Goal: Information Seeking & Learning: Learn about a topic

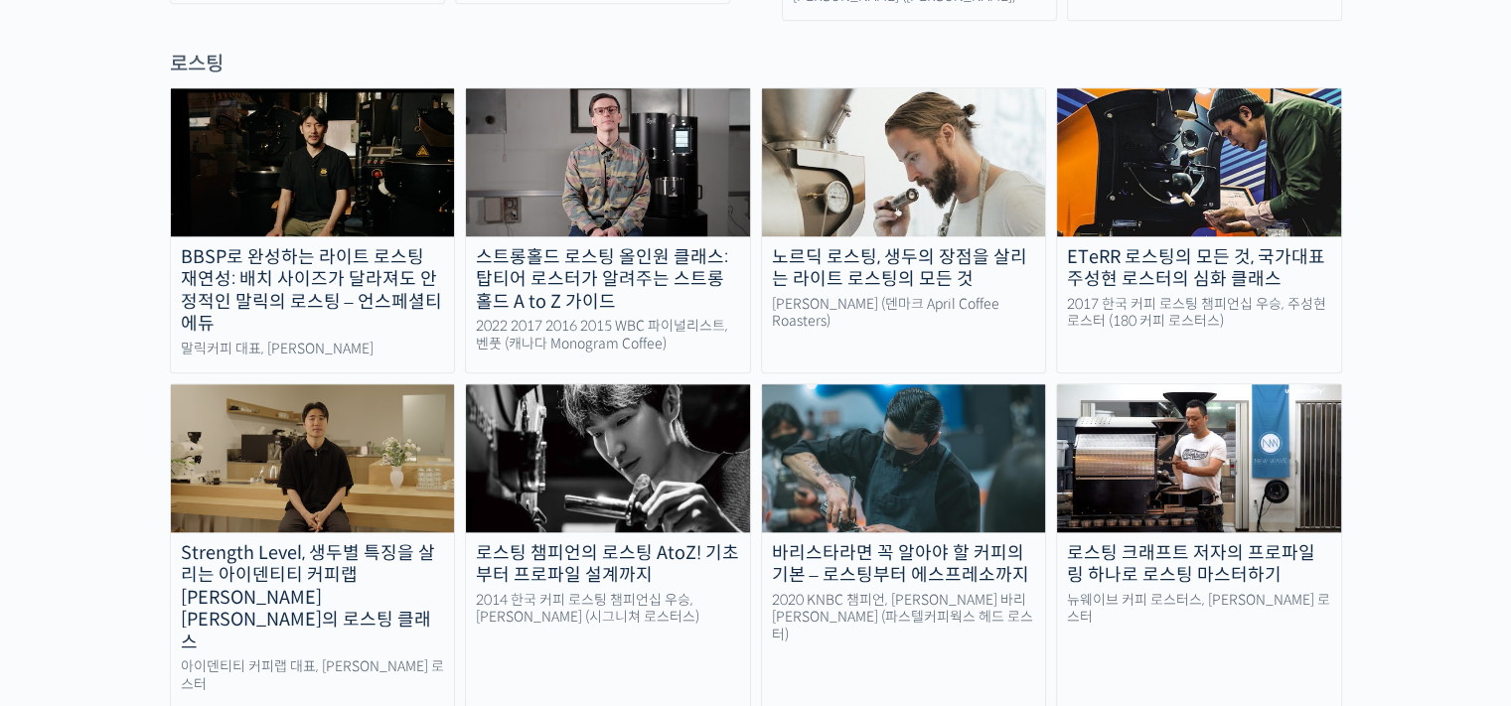
scroll to position [1792, 0]
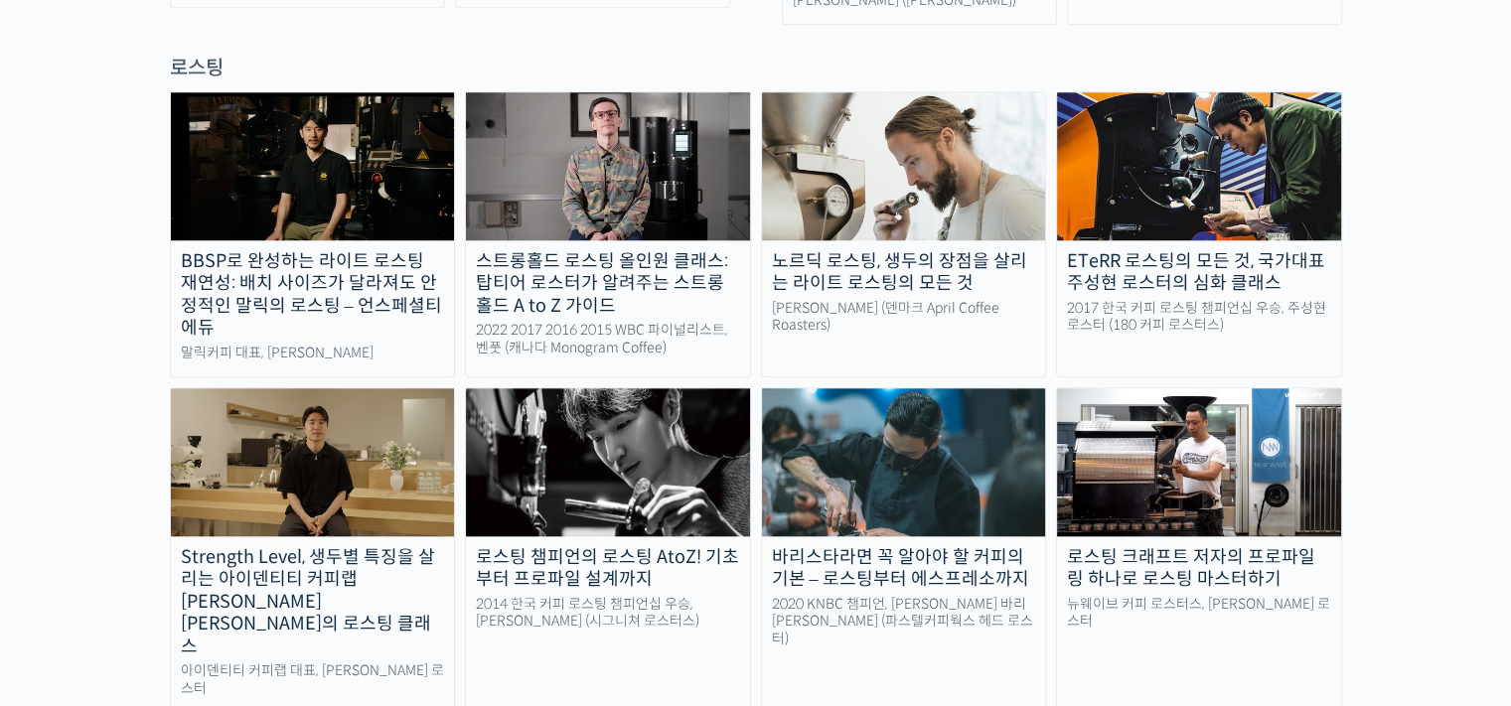
click at [1174, 250] on div "ETeRR 로스팅의 모든 것, 국가대표 주성현 로스터의 심화 클래스" at bounding box center [1199, 272] width 284 height 45
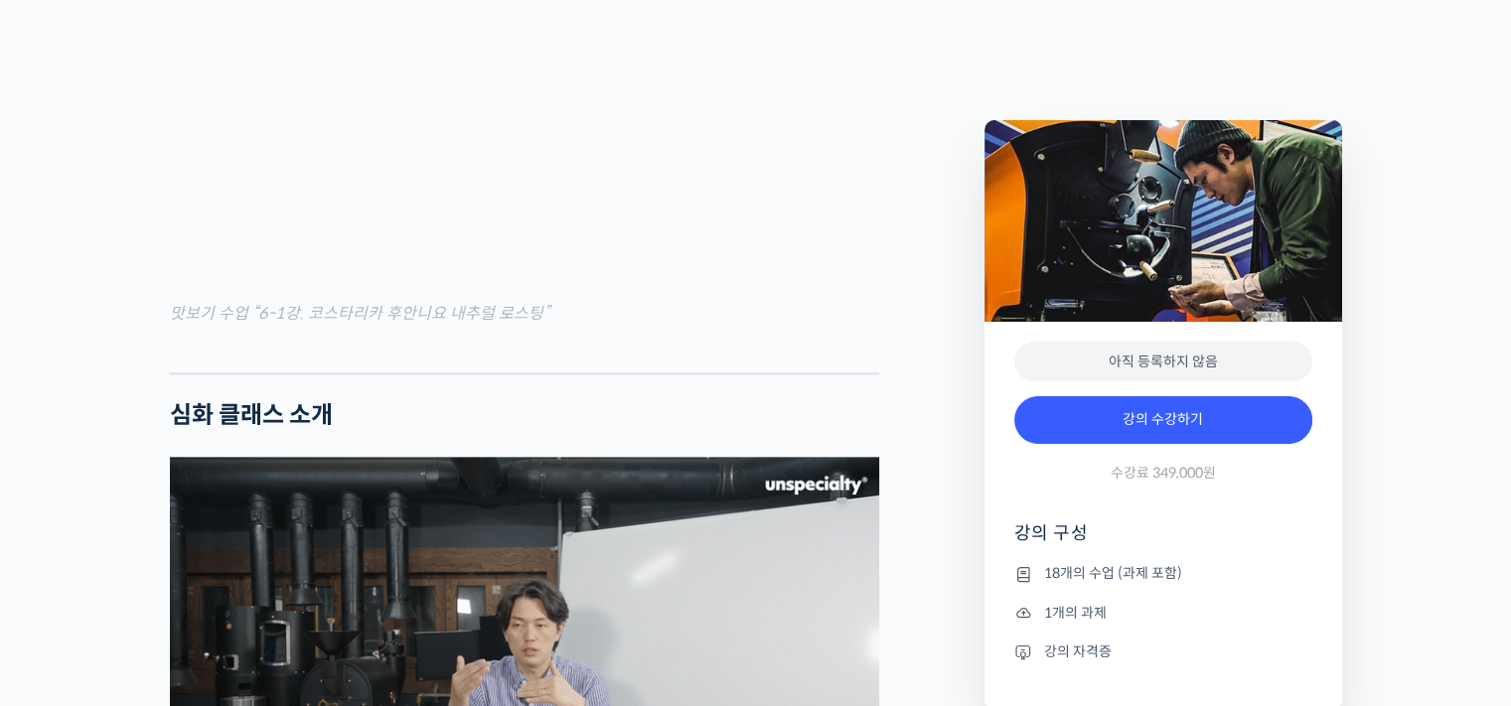
scroll to position [2005, 0]
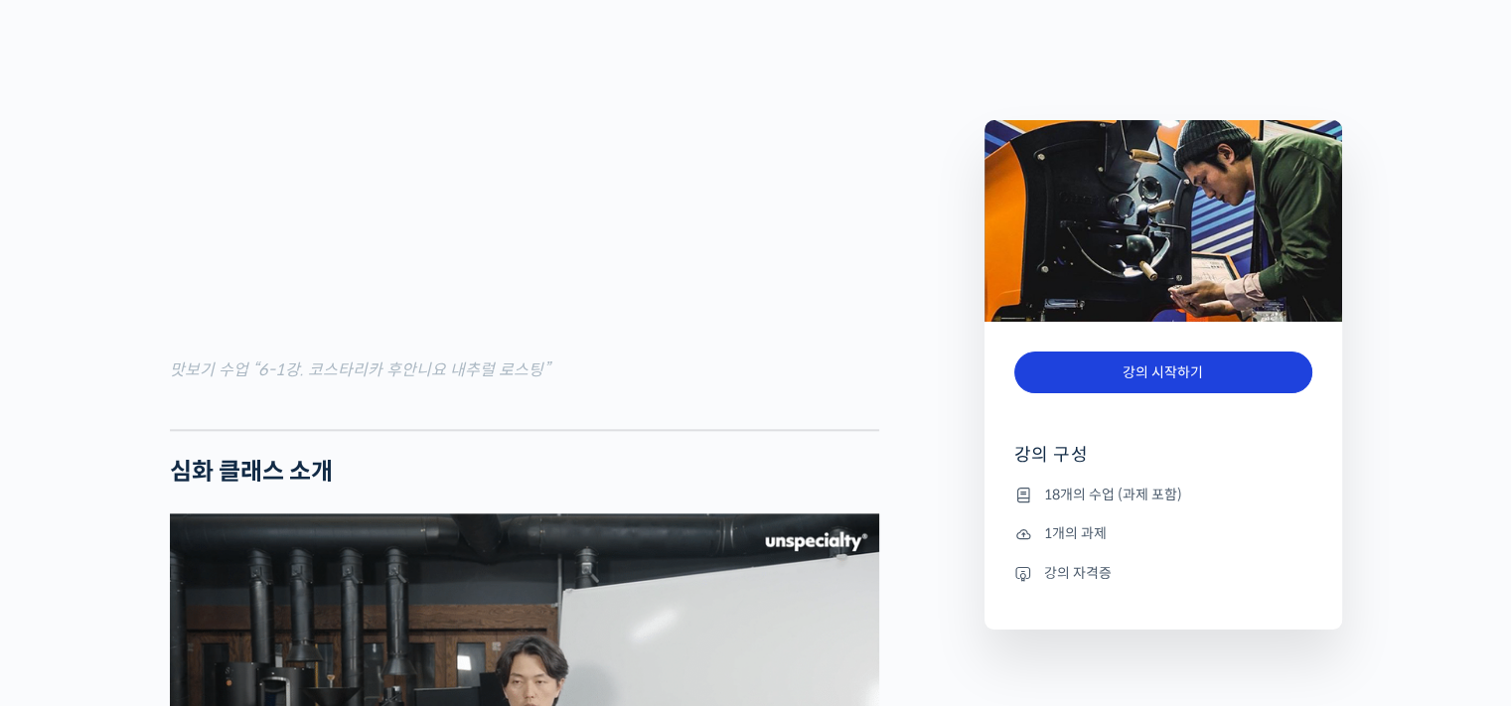
scroll to position [2241, 0]
click at [1150, 388] on link "강의 시작하기" at bounding box center [1163, 373] width 298 height 43
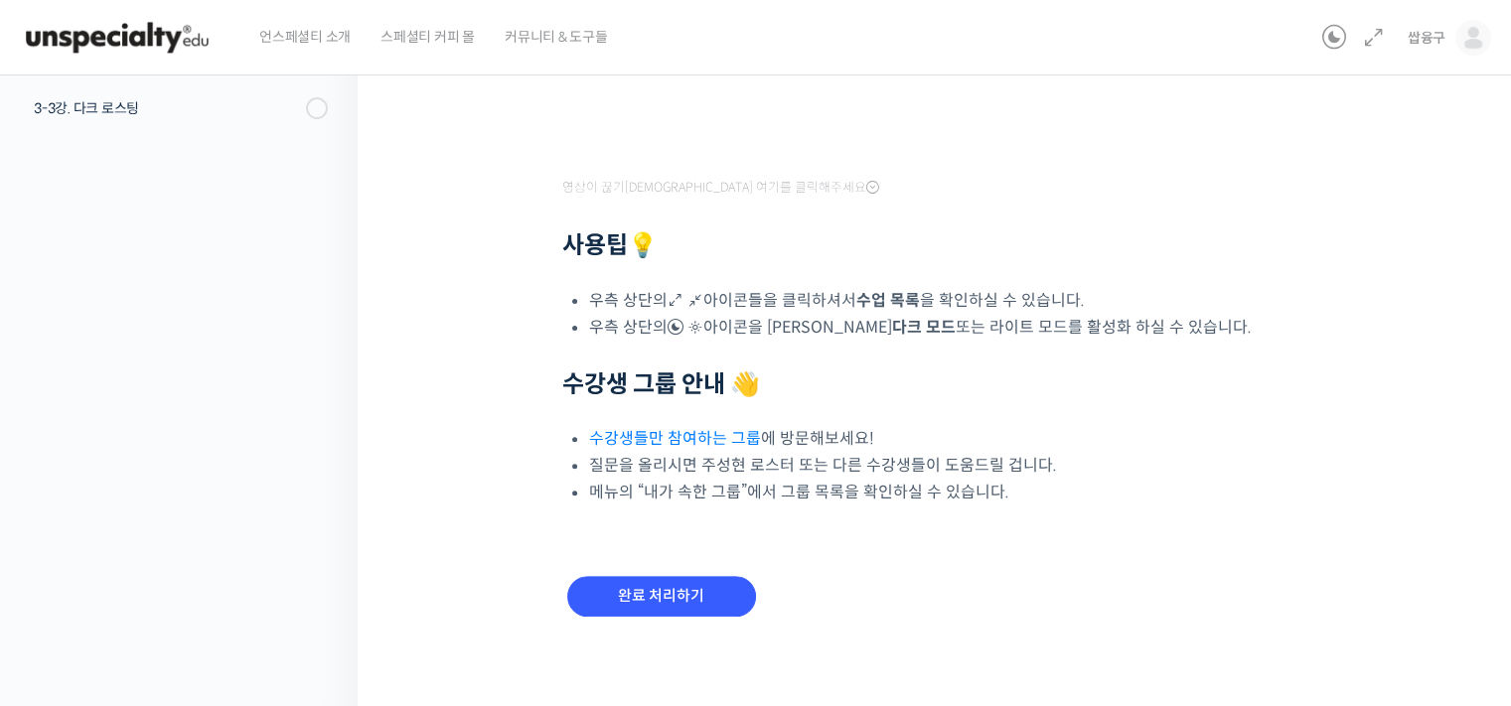
scroll to position [568, 0]
click at [656, 577] on input "완료 처리하기" at bounding box center [661, 596] width 189 height 41
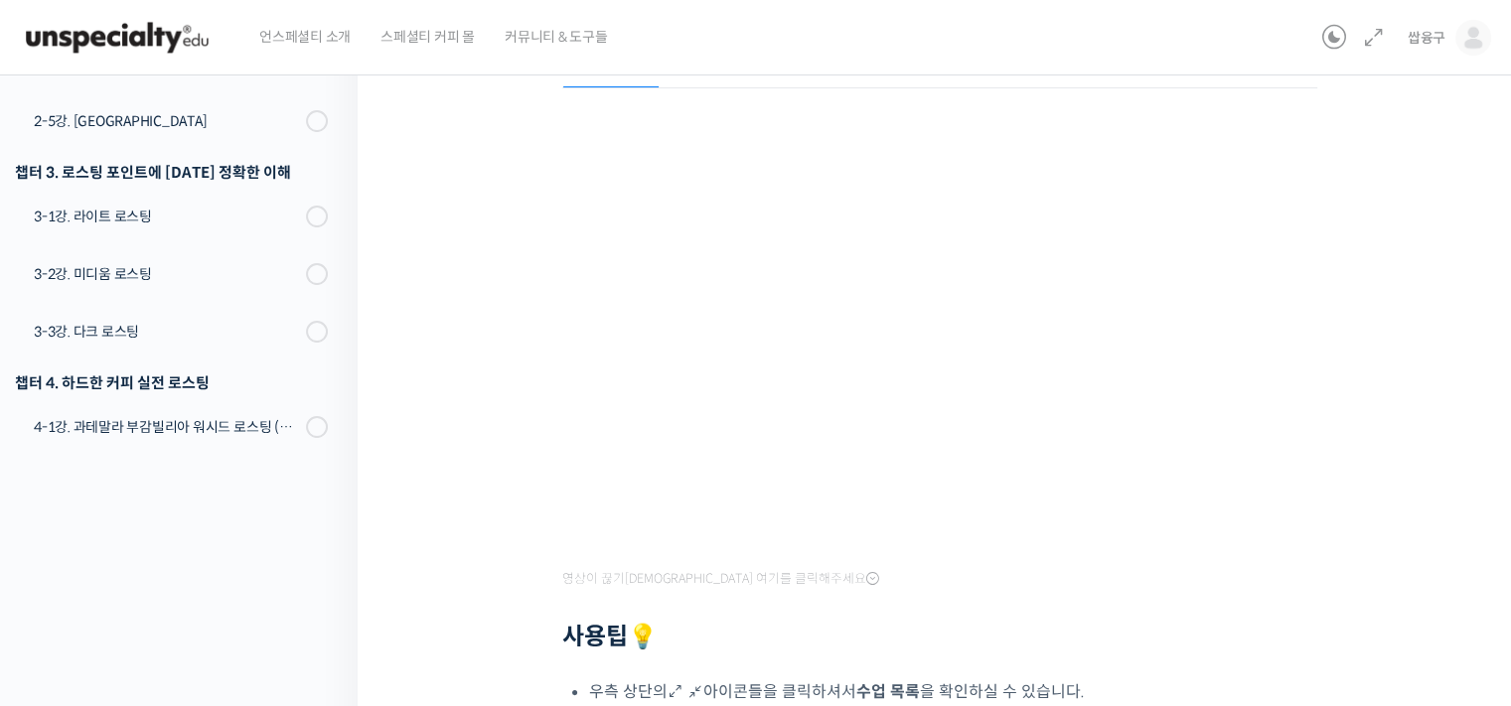
scroll to position [105, 0]
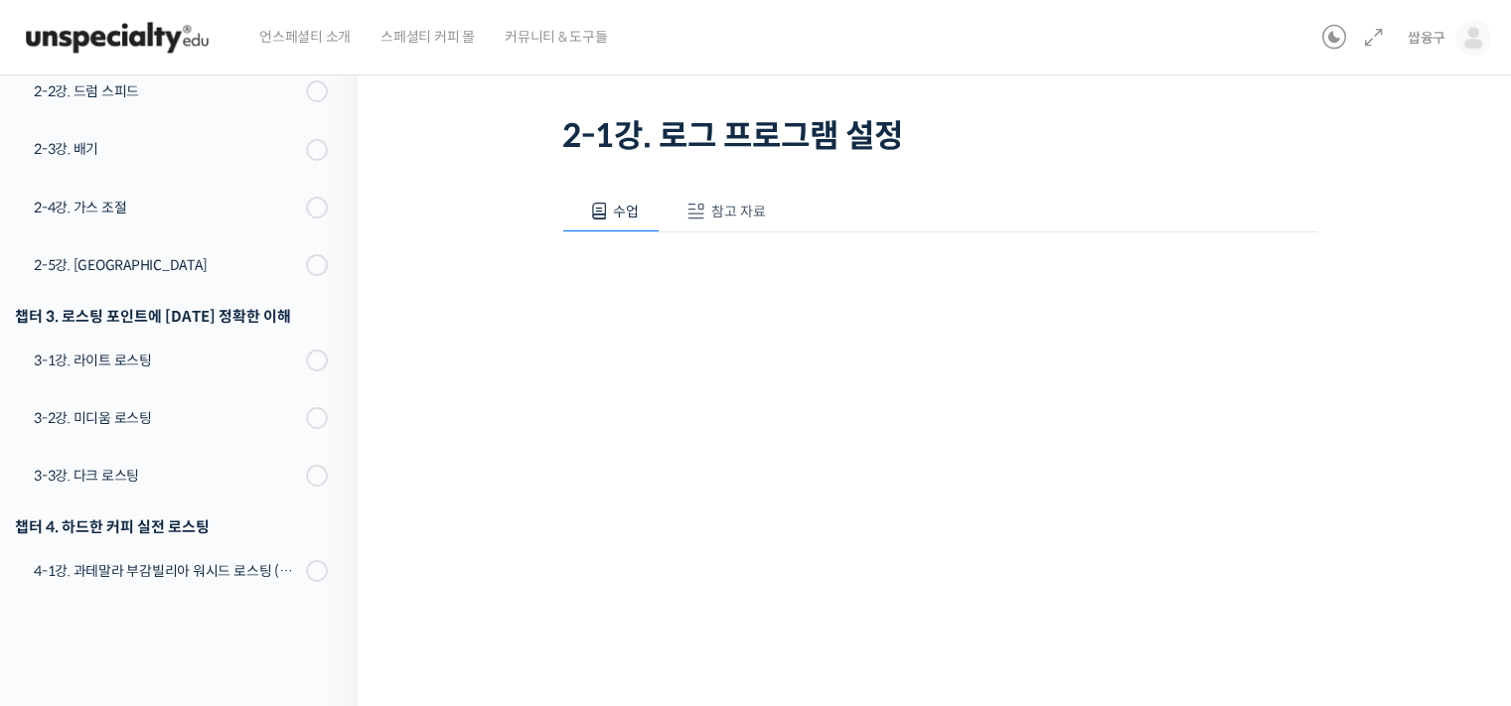
click at [719, 197] on button "참고 자료" at bounding box center [723, 212] width 127 height 42
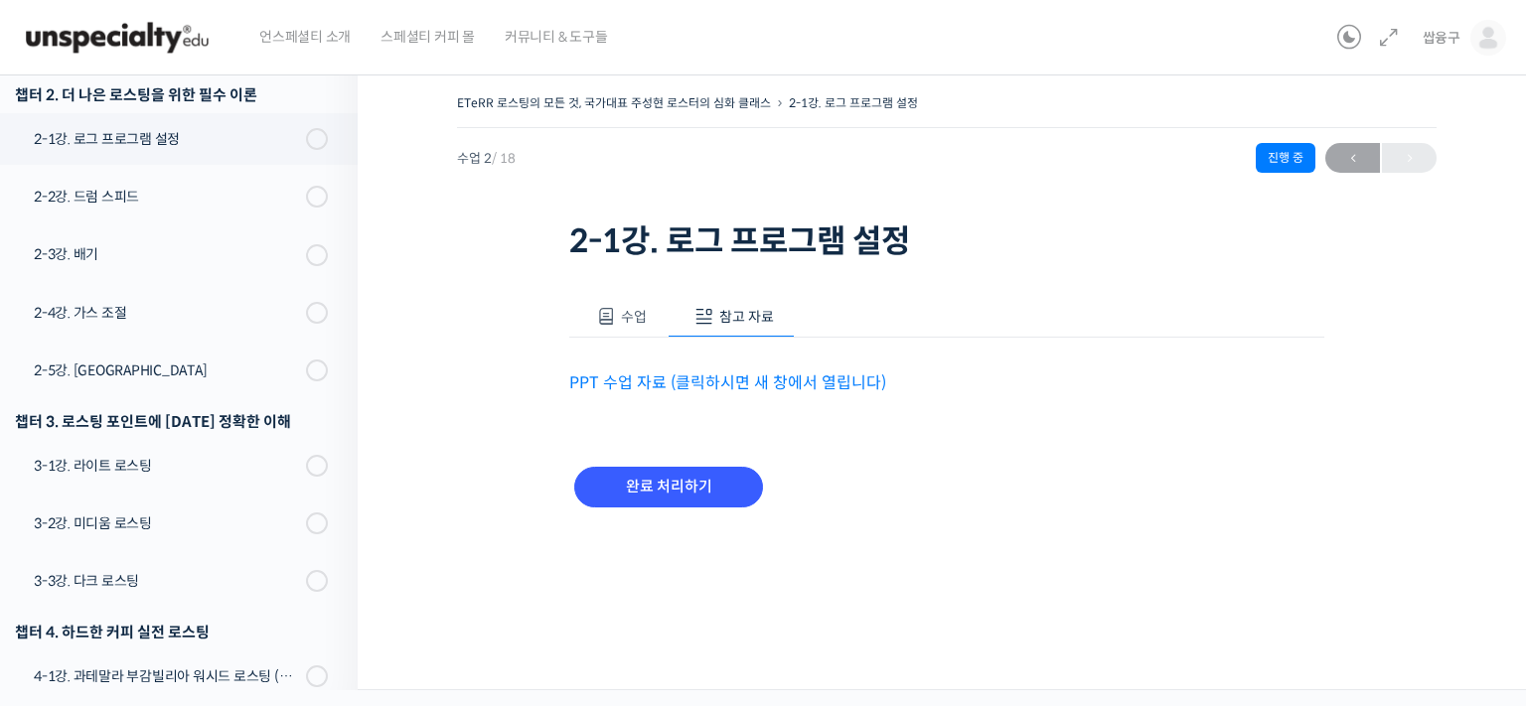
click at [646, 373] on link "PPT 수업 자료 (클릭하시면 새 창에서 열립니다)" at bounding box center [727, 383] width 317 height 21
click at [617, 327] on button "수업" at bounding box center [618, 317] width 98 height 42
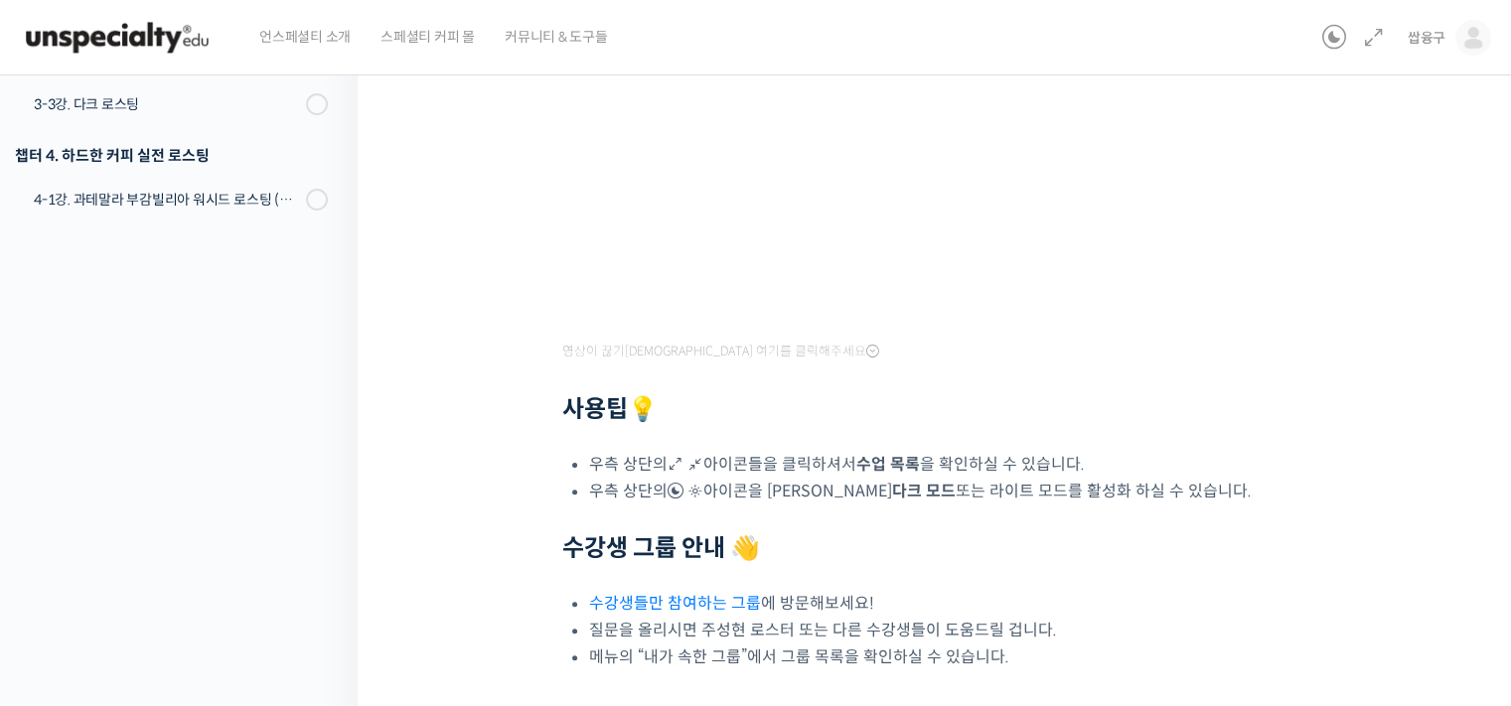
scroll to position [190, 0]
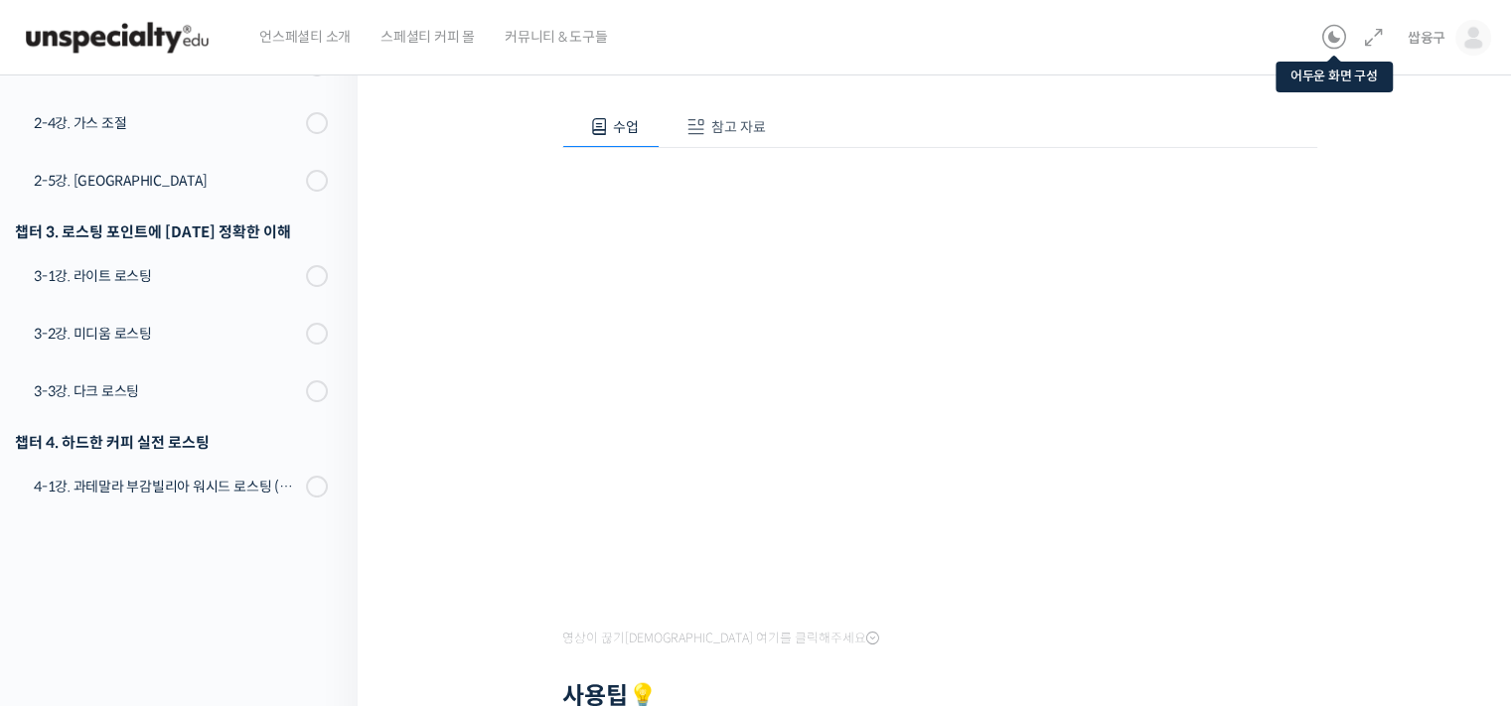
click at [1329, 42] on icon at bounding box center [1334, 38] width 24 height 24
